Goal: Find specific page/section: Find specific page/section

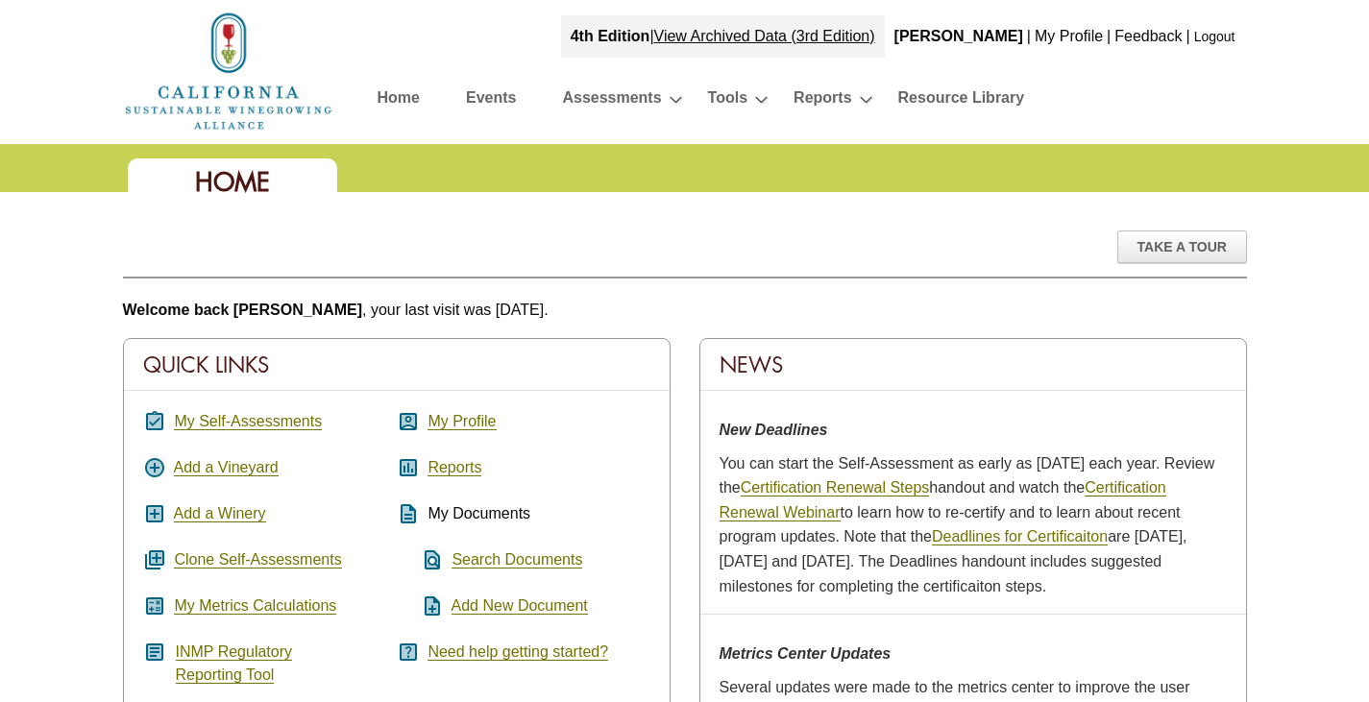
click at [822, 256] on div "Take A Tour" at bounding box center [685, 255] width 1124 height 48
drag, startPoint x: 837, startPoint y: 298, endPoint x: 819, endPoint y: 296, distance: 18.4
click at [837, 298] on p "Welcome back Omar , your last visit was today." at bounding box center [685, 310] width 1124 height 25
click at [300, 428] on link "My Self-Assessments" at bounding box center [248, 421] width 148 height 17
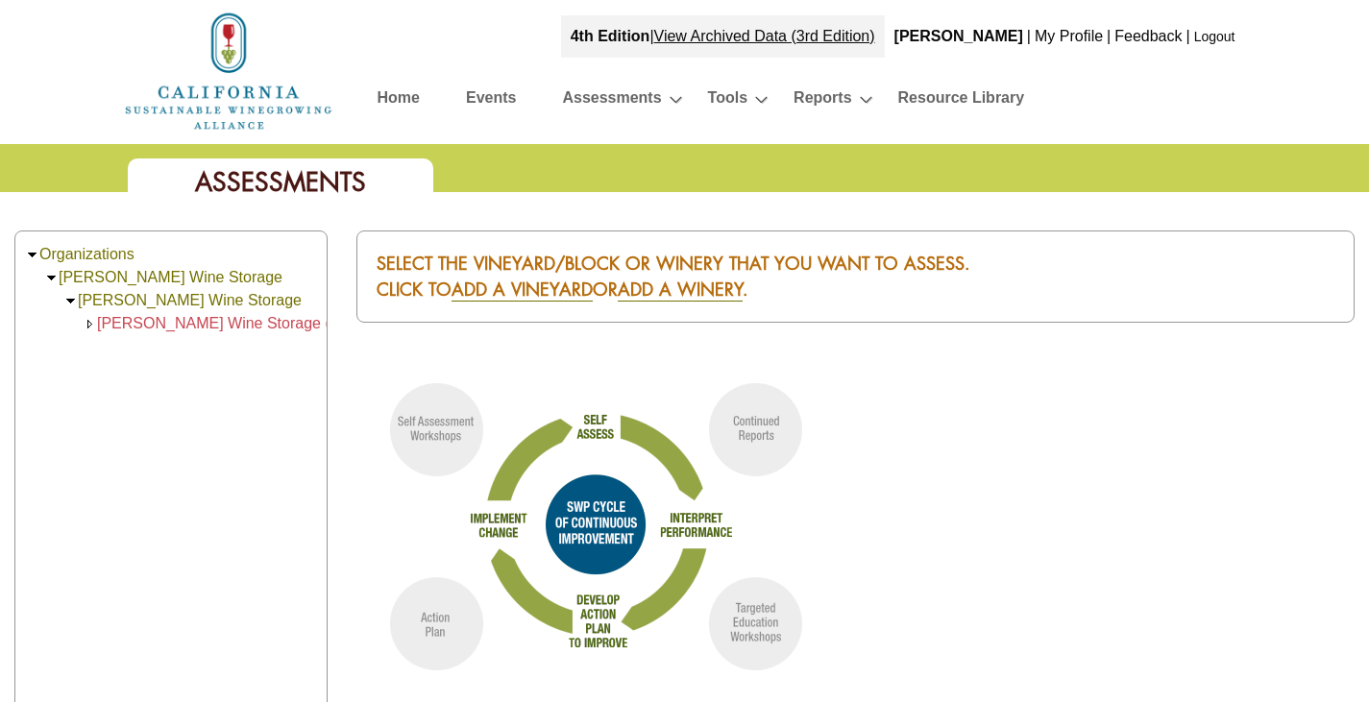
click at [38, 257] on img at bounding box center [32, 255] width 14 height 14
